Goal: Information Seeking & Learning: Learn about a topic

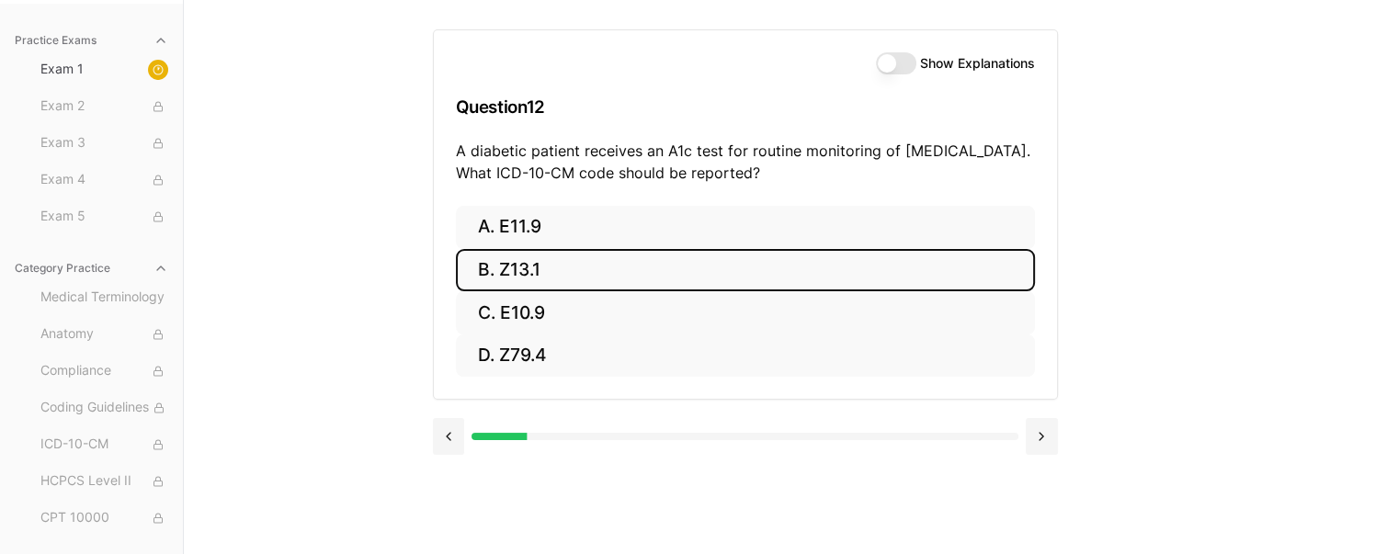
click at [531, 264] on button "B. Z13.1" at bounding box center [745, 270] width 579 height 43
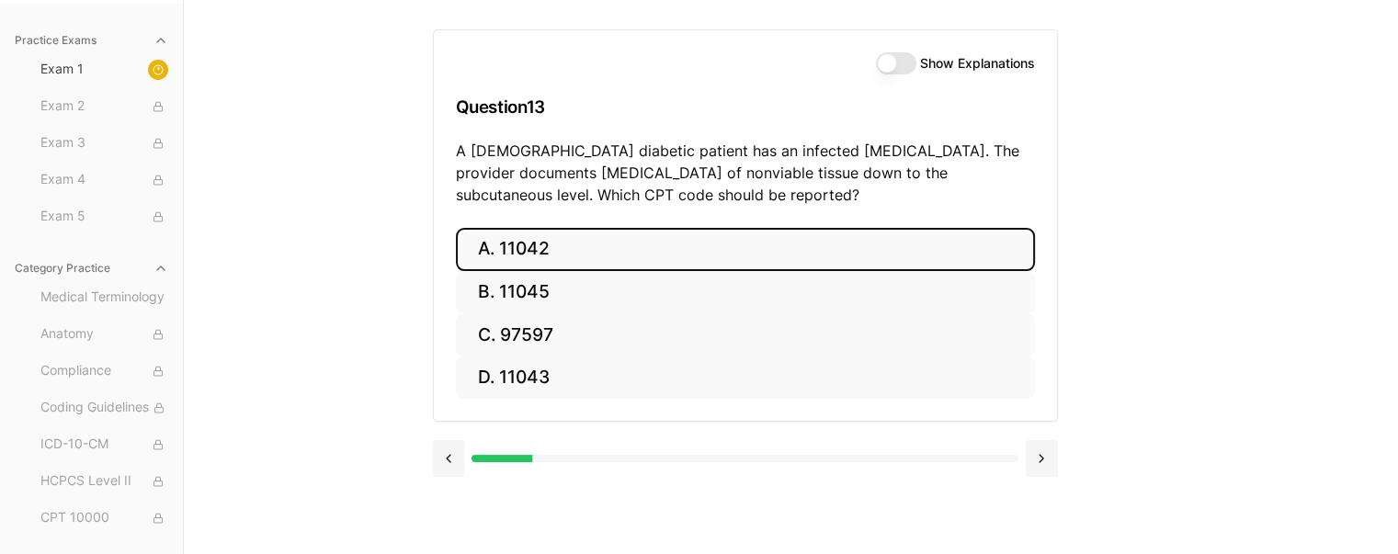
click at [612, 249] on button "A. 11042" at bounding box center [745, 249] width 579 height 43
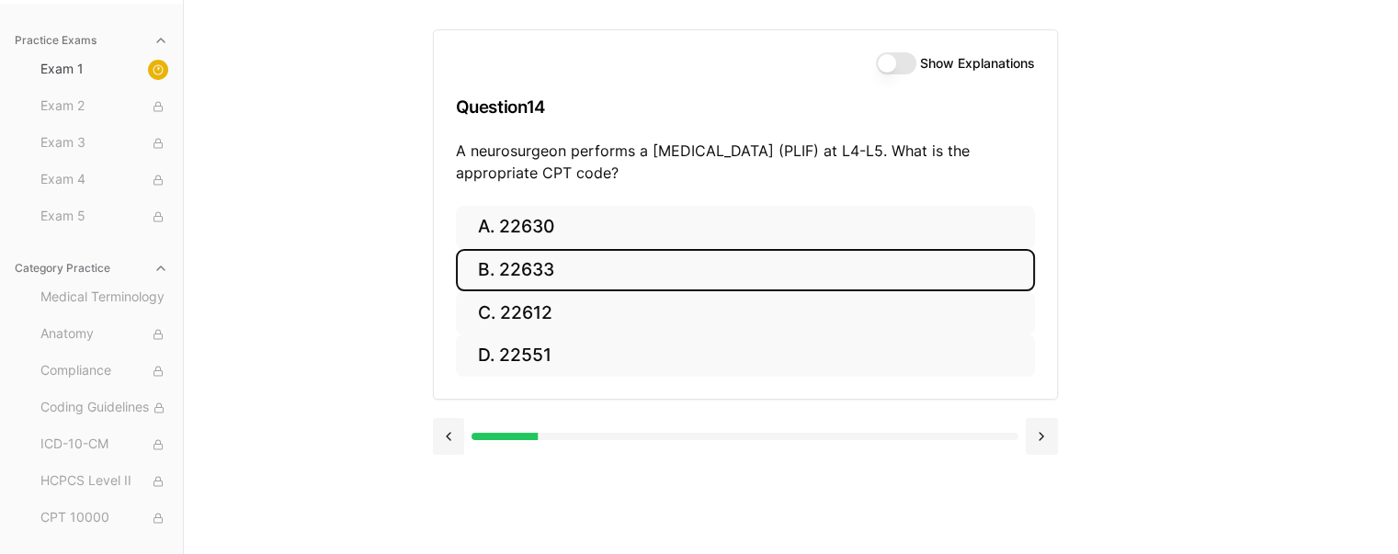
click at [582, 269] on button "B. 22633" at bounding box center [745, 270] width 579 height 43
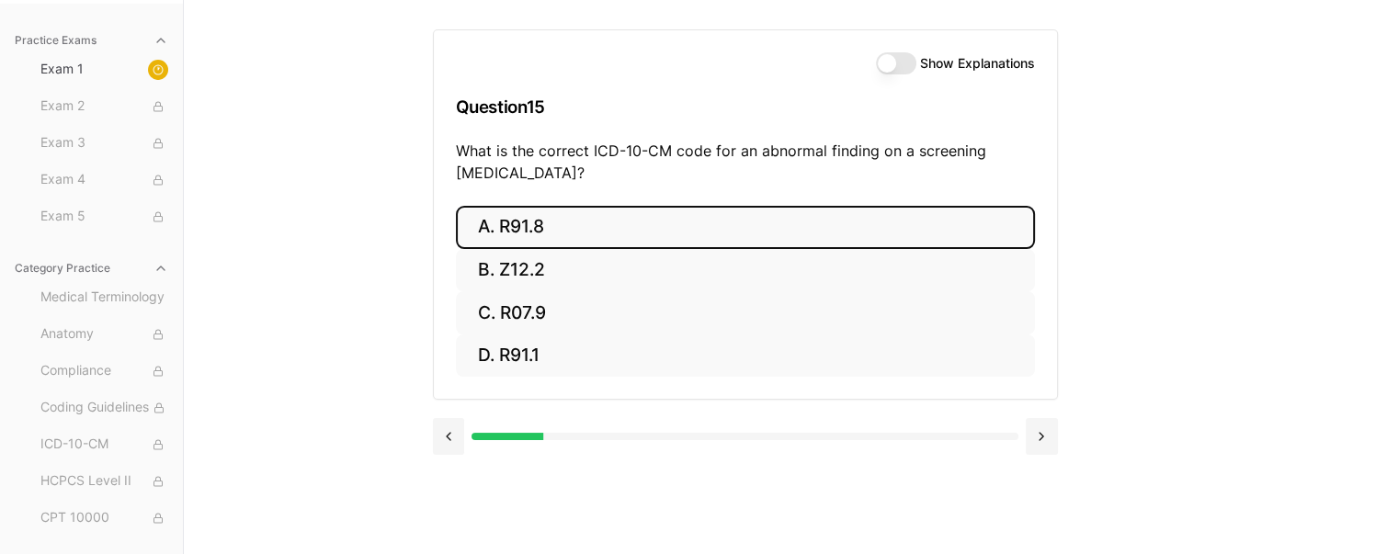
click at [533, 223] on button "A. R91.8" at bounding box center [745, 227] width 579 height 43
click at [760, 226] on button "A. 62270" at bounding box center [745, 227] width 579 height 43
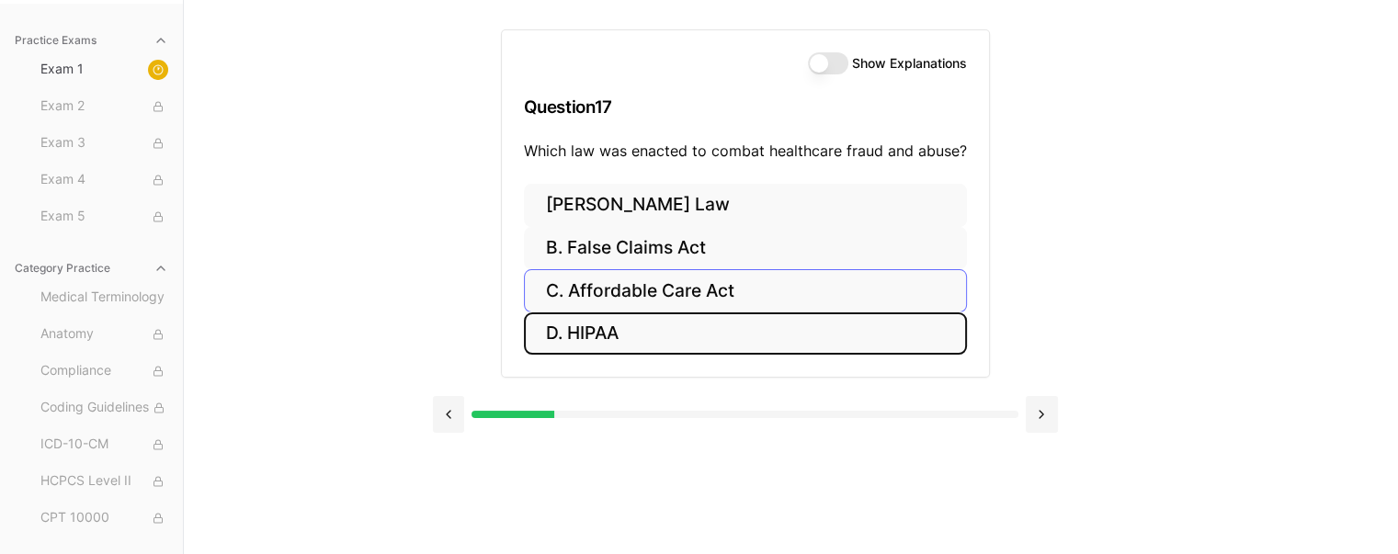
click at [815, 327] on button "D. HIPAA" at bounding box center [745, 333] width 443 height 43
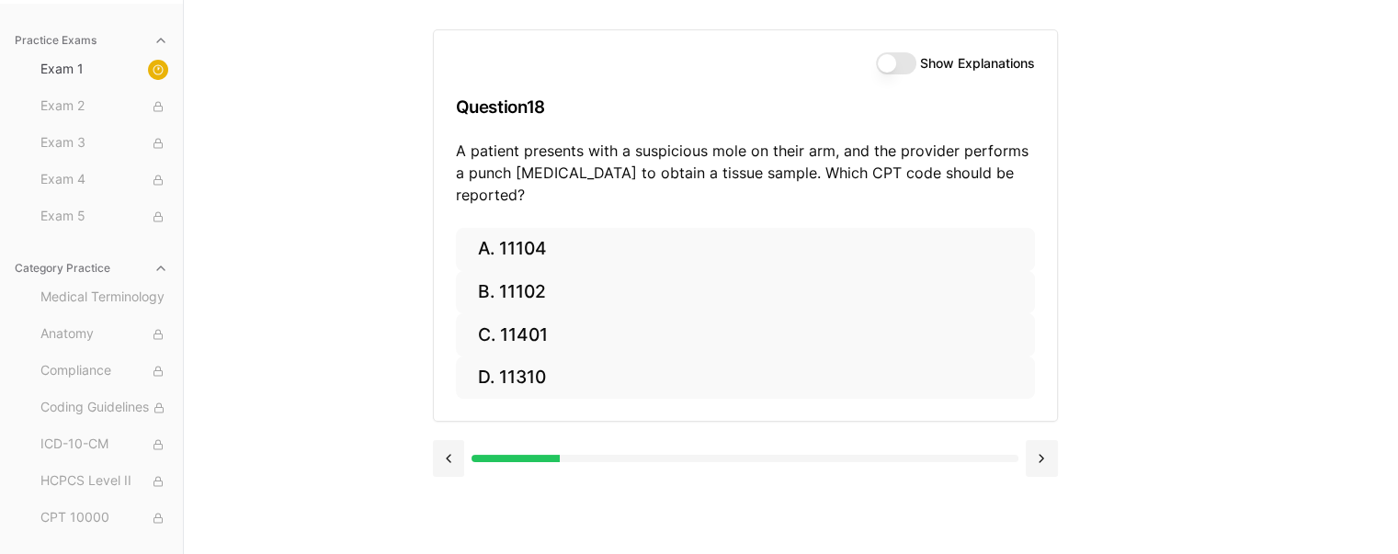
click at [1174, 278] on div "Practice Exams Exam 1 Exam 2 Exam 3 Exam 4 Exam 5 Category Practice Medical Ter…" at bounding box center [699, 277] width 1398 height 554
drag, startPoint x: 1173, startPoint y: 279, endPoint x: 1263, endPoint y: 456, distance: 198.1
click at [1263, 456] on div "Practice Exams Exam 1 Exam 2 Exam 3 Exam 4 Exam 5 Category Practice Medical Ter…" at bounding box center [699, 277] width 1398 height 554
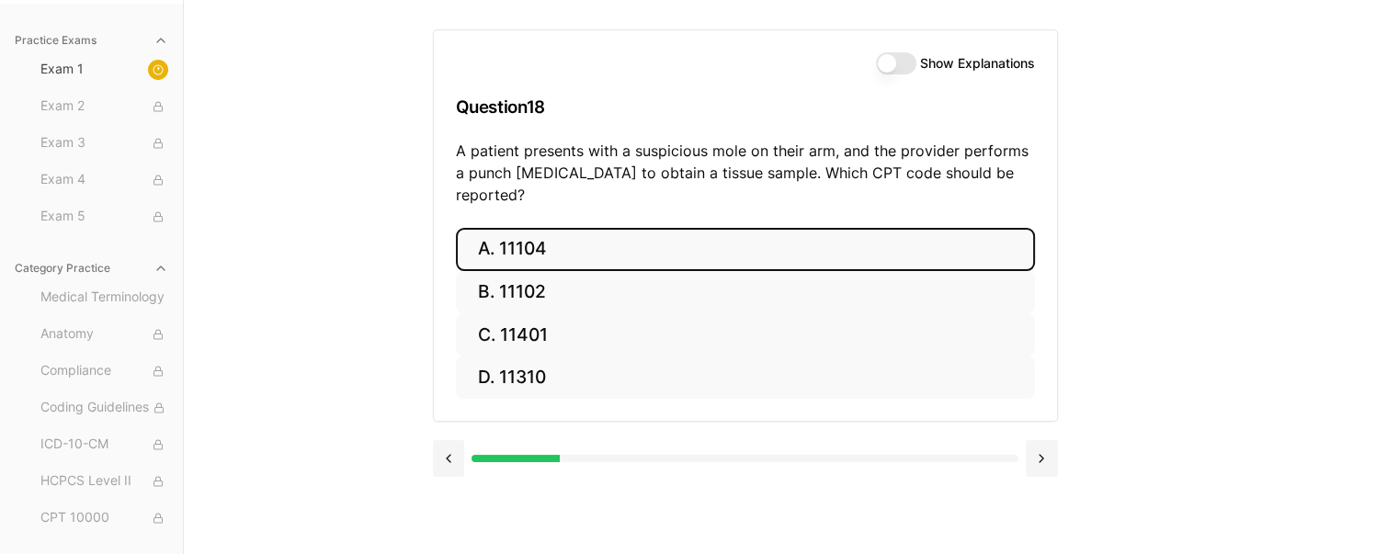
click at [520, 229] on button "A. 11104" at bounding box center [745, 249] width 579 height 43
click at [543, 243] on button "A. S52.501A" at bounding box center [745, 249] width 579 height 43
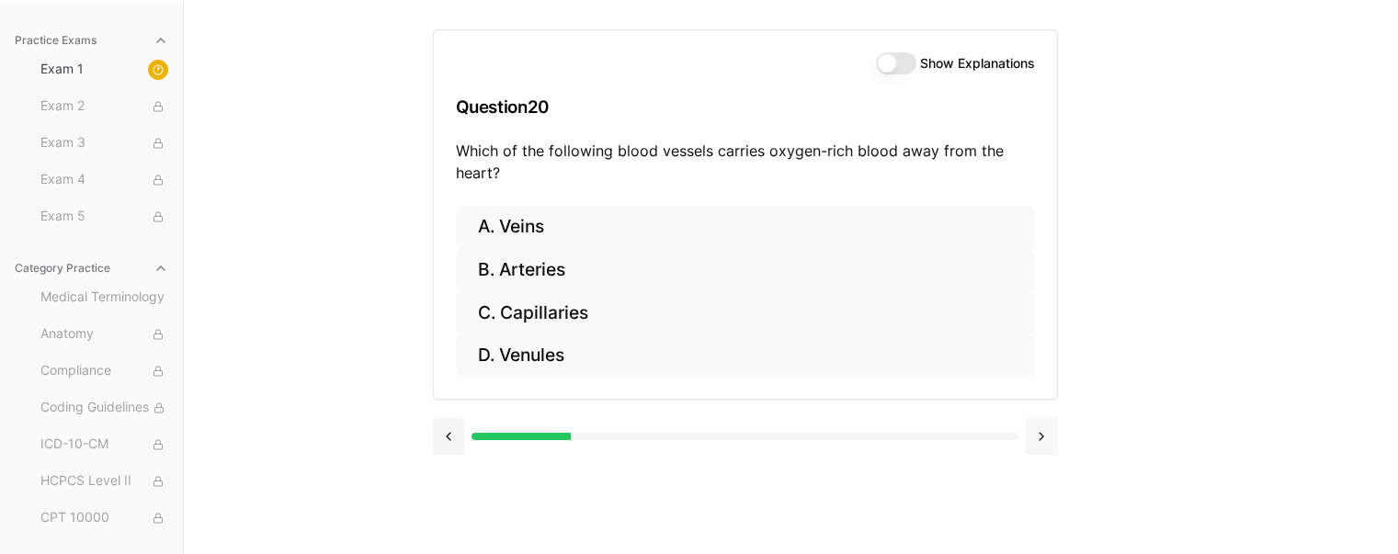
click at [1034, 436] on button at bounding box center [1042, 436] width 32 height 37
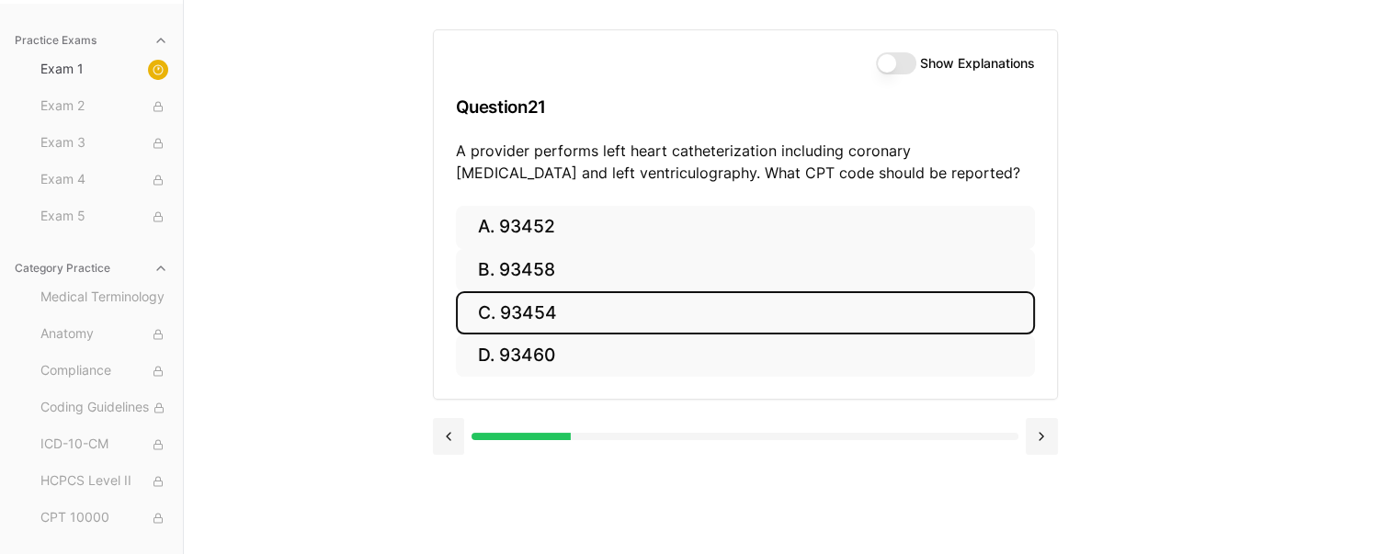
click at [527, 309] on button "C. 93454" at bounding box center [745, 312] width 579 height 43
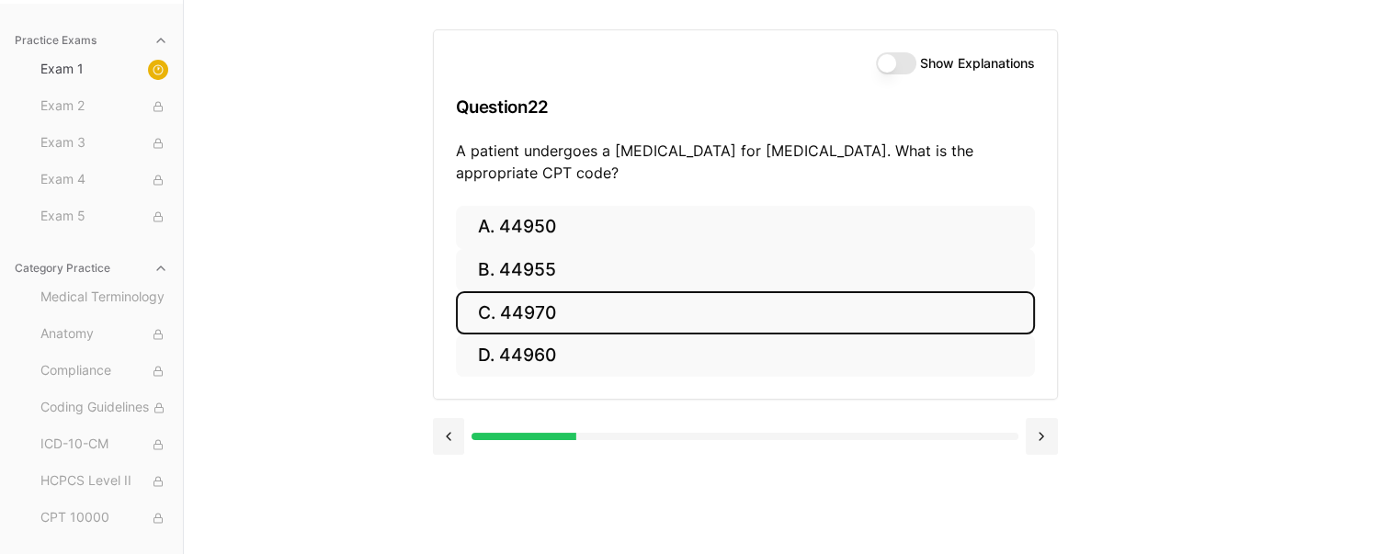
click at [711, 314] on button "C. 44970" at bounding box center [745, 312] width 579 height 43
